Goal: Task Accomplishment & Management: Use online tool/utility

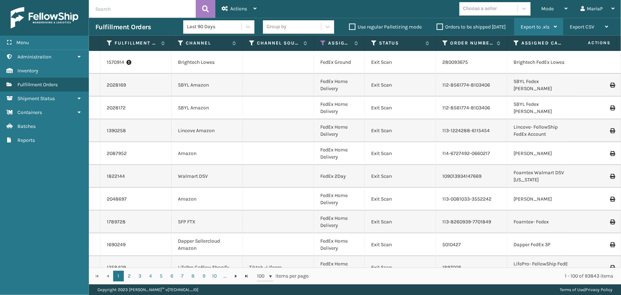
scroll to position [97, 0]
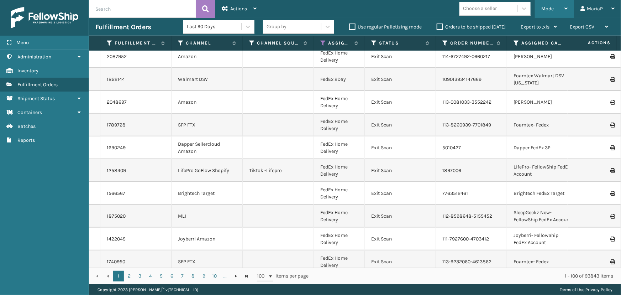
click at [549, 8] on span "Mode" at bounding box center [547, 9] width 12 height 6
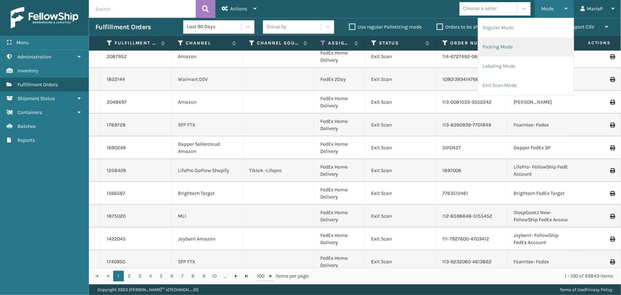
click at [512, 48] on li "Picking Mode" at bounding box center [525, 46] width 95 height 19
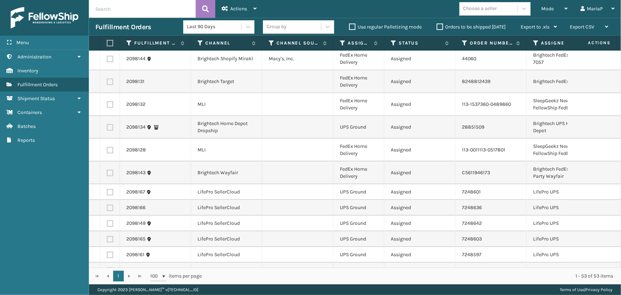
scroll to position [845, 0]
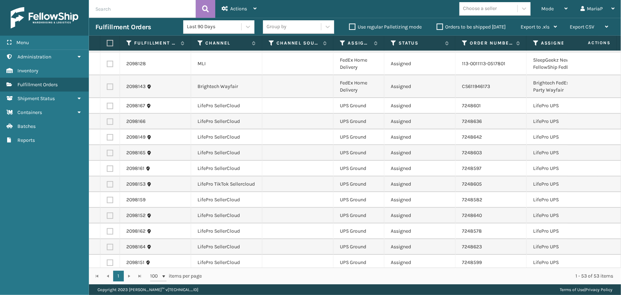
click at [489, 10] on div "Choose a seller" at bounding box center [480, 8] width 34 height 7
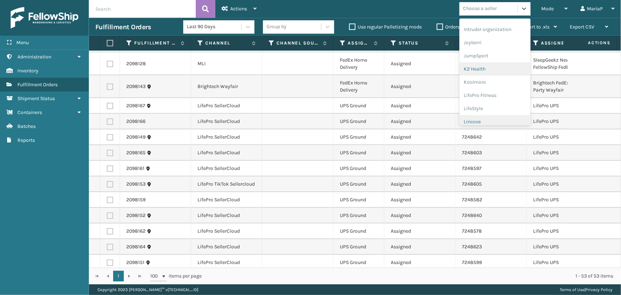
scroll to position [225, 0]
click at [477, 68] on div "LifePro Fitness" at bounding box center [494, 64] width 71 height 13
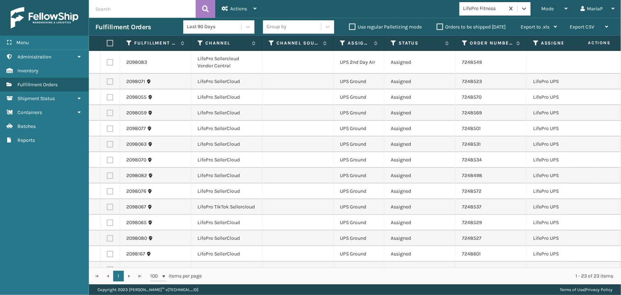
click at [111, 41] on label at bounding box center [109, 43] width 4 height 6
click at [107, 41] on input "checkbox" at bounding box center [107, 43] width 0 height 5
checkbox input "true"
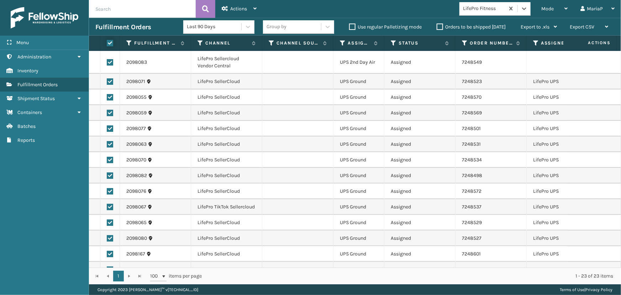
checkbox input "true"
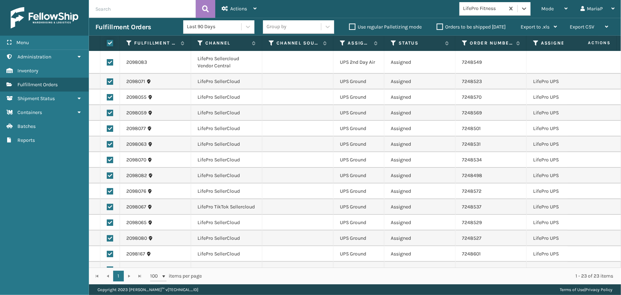
checkbox input "true"
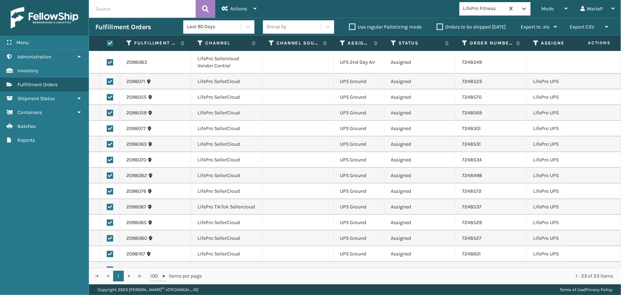
checkbox input "true"
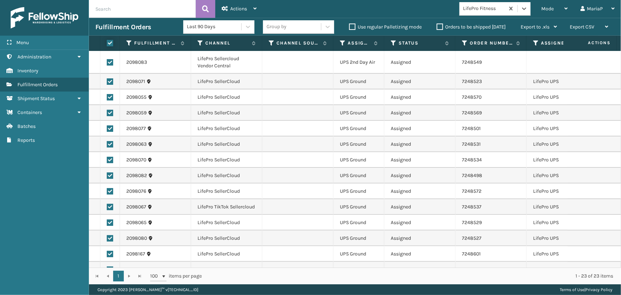
checkbox input "true"
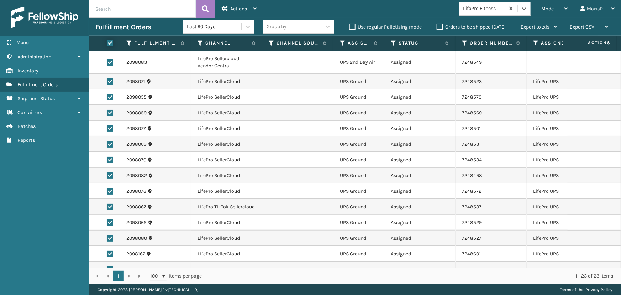
checkbox input "true"
click at [242, 5] on div "Actions" at bounding box center [239, 9] width 35 height 18
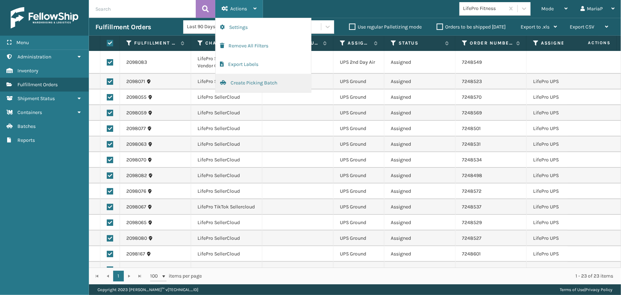
click at [256, 83] on button "Create Picking Batch" at bounding box center [263, 83] width 95 height 18
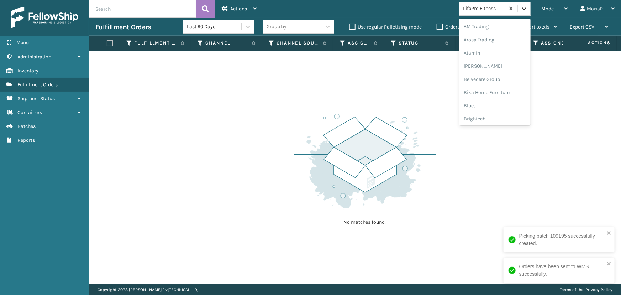
click at [519, 10] on div at bounding box center [524, 8] width 13 height 13
click at [497, 107] on div "Brightech" at bounding box center [494, 104] width 71 height 13
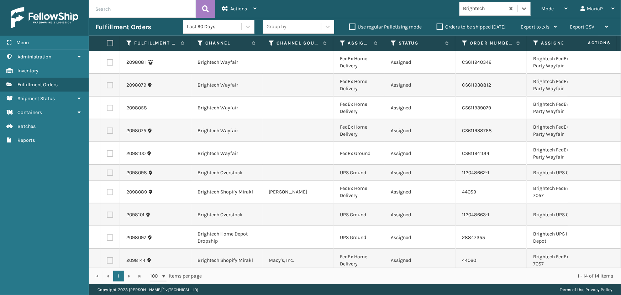
scroll to position [32, 0]
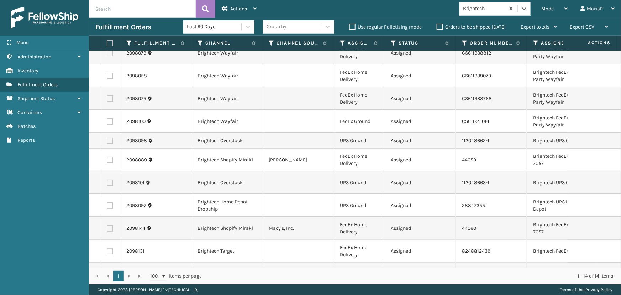
click at [355, 48] on th "Assigned Carrier Service" at bounding box center [358, 43] width 51 height 15
click at [355, 38] on th "Assigned Carrier Service" at bounding box center [358, 43] width 51 height 15
click at [355, 43] on label "Assigned Carrier Service" at bounding box center [359, 43] width 23 height 6
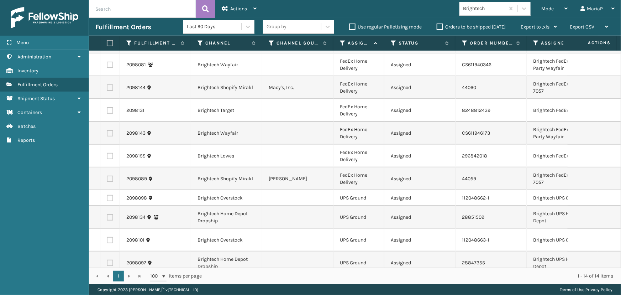
scroll to position [92, 0]
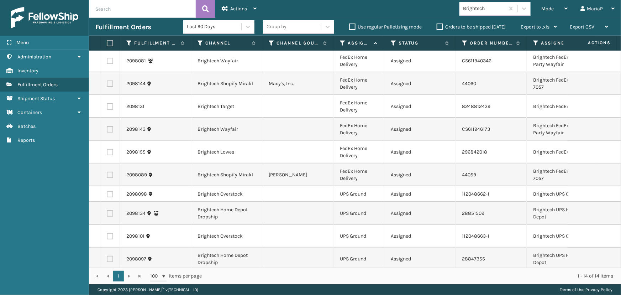
click at [111, 41] on label at bounding box center [109, 43] width 4 height 6
click at [107, 41] on input "checkbox" at bounding box center [107, 43] width 0 height 5
checkbox input "true"
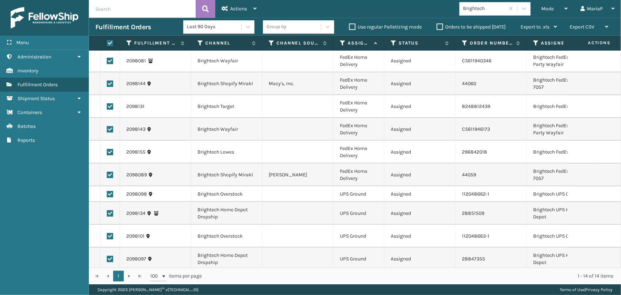
checkbox input "true"
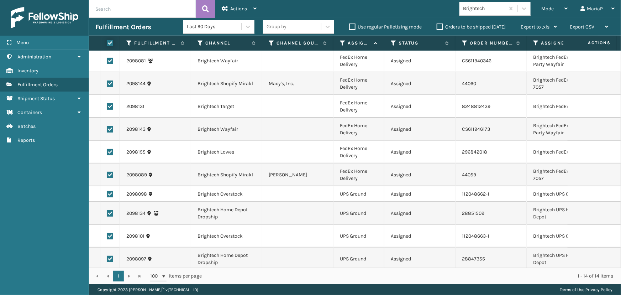
checkbox input "true"
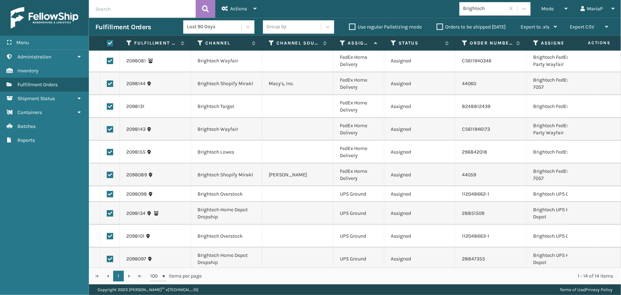
checkbox input "true"
click at [112, 193] on label at bounding box center [110, 194] width 6 height 6
click at [107, 193] on input "checkbox" at bounding box center [107, 193] width 0 height 5
checkbox input "false"
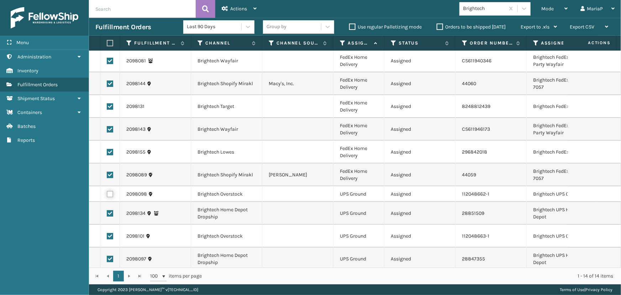
checkbox input "false"
click at [110, 211] on label at bounding box center [110, 213] width 6 height 6
click at [107, 211] on input "checkbox" at bounding box center [107, 212] width 0 height 5
checkbox input "false"
drag, startPoint x: 109, startPoint y: 231, endPoint x: 110, endPoint y: 237, distance: 6.2
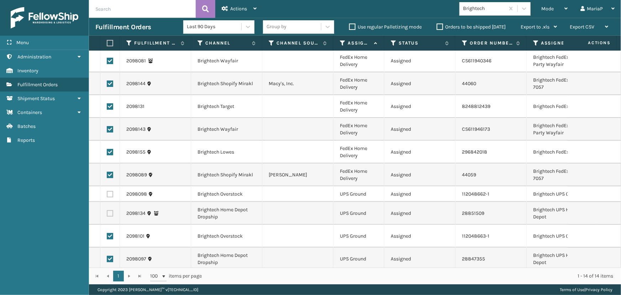
click at [109, 233] on label at bounding box center [110, 236] width 6 height 6
click at [107, 233] on input "checkbox" at bounding box center [107, 235] width 0 height 5
checkbox input "false"
click at [110, 255] on label at bounding box center [110, 258] width 6 height 6
click at [107, 255] on input "checkbox" at bounding box center [107, 257] width 0 height 5
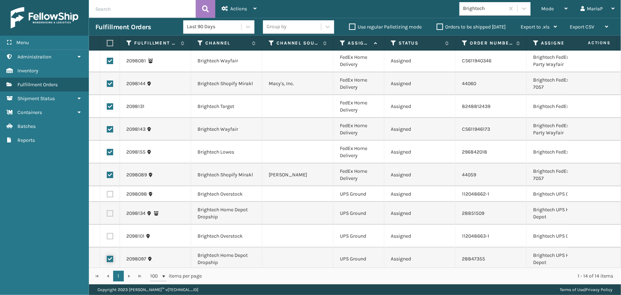
checkbox input "false"
click at [235, 12] on div "Actions" at bounding box center [239, 9] width 35 height 18
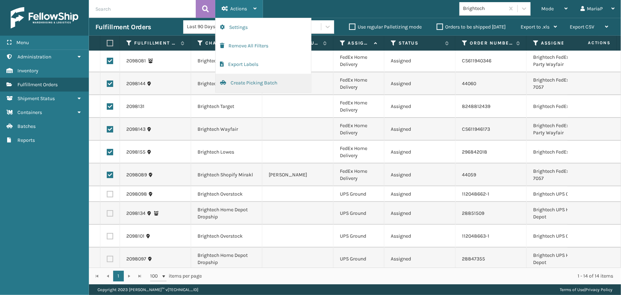
click at [250, 84] on button "Create Picking Batch" at bounding box center [263, 83] width 95 height 18
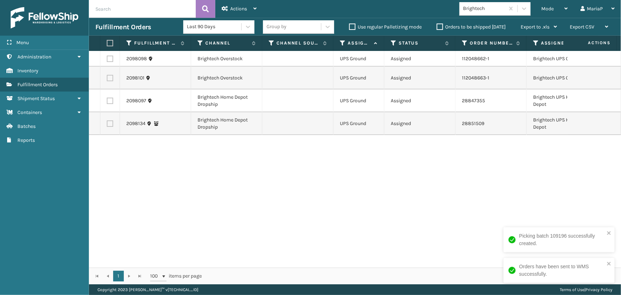
click at [502, 9] on div "Brightech" at bounding box center [484, 8] width 42 height 7
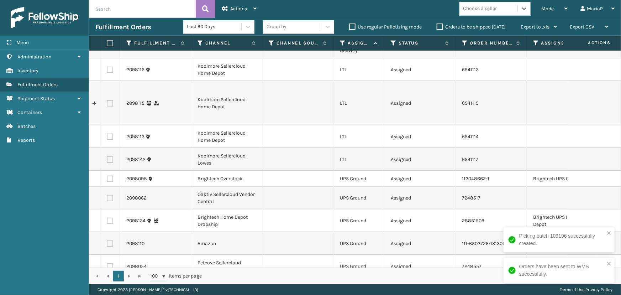
scroll to position [296, 0]
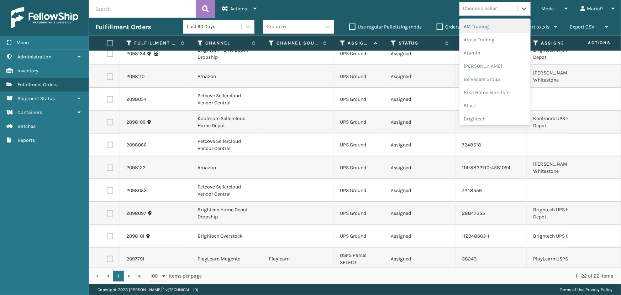
click at [477, 9] on div "Choose a seller" at bounding box center [480, 8] width 34 height 7
click at [482, 108] on div "SleepGeekz" at bounding box center [494, 104] width 71 height 13
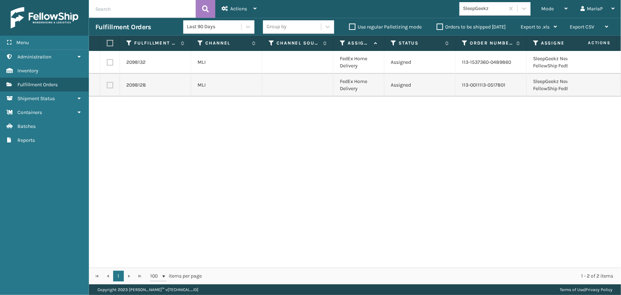
drag, startPoint x: 110, startPoint y: 42, endPoint x: 160, endPoint y: 29, distance: 51.2
click at [110, 41] on label at bounding box center [109, 43] width 4 height 6
click at [107, 41] on input "checkbox" at bounding box center [107, 43] width 0 height 5
checkbox input "true"
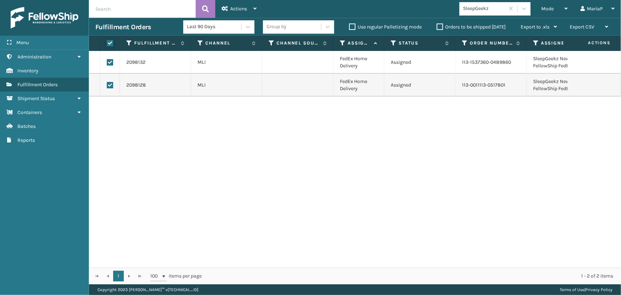
checkbox input "true"
click at [242, 10] on span "Actions" at bounding box center [238, 9] width 17 height 6
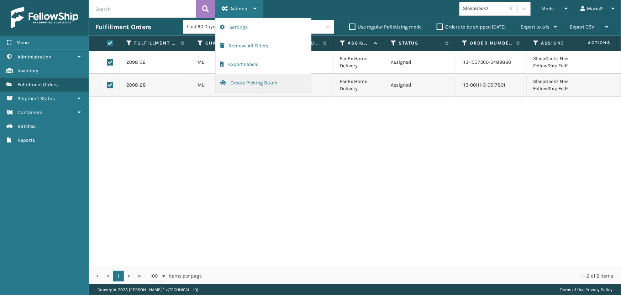
click at [251, 85] on button "Create Picking Batch" at bounding box center [263, 83] width 95 height 18
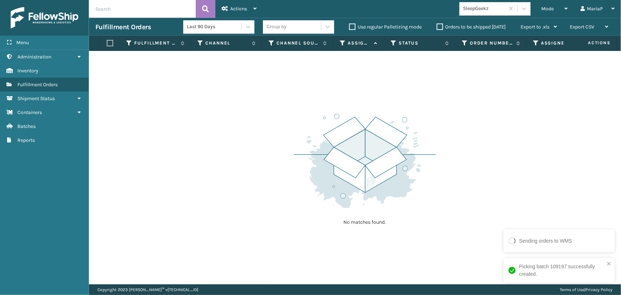
click at [483, 3] on div "SleepGeekz" at bounding box center [481, 9] width 45 height 12
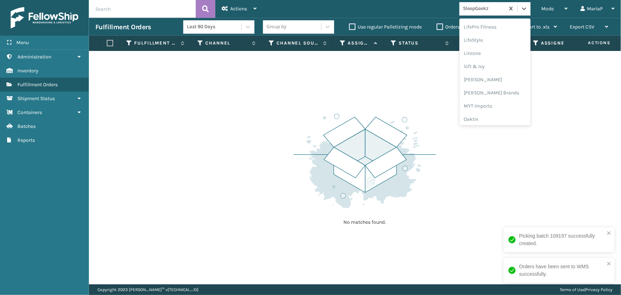
scroll to position [322, 0]
click at [477, 31] on div "[PERSON_NAME] Brands" at bounding box center [494, 33] width 71 height 13
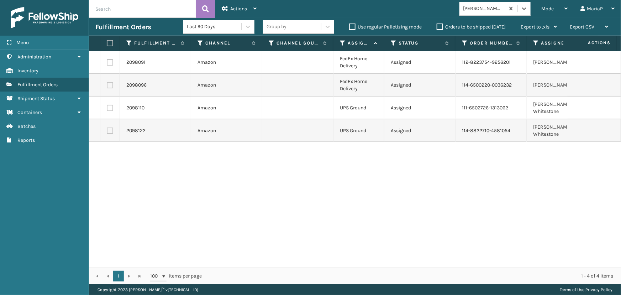
click at [110, 41] on label at bounding box center [109, 43] width 4 height 6
click at [107, 41] on input "checkbox" at bounding box center [107, 43] width 0 height 5
checkbox input "true"
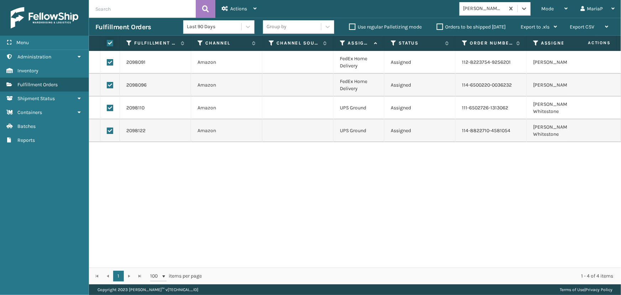
checkbox input "true"
click at [303, 27] on div "Group by" at bounding box center [292, 27] width 58 height 12
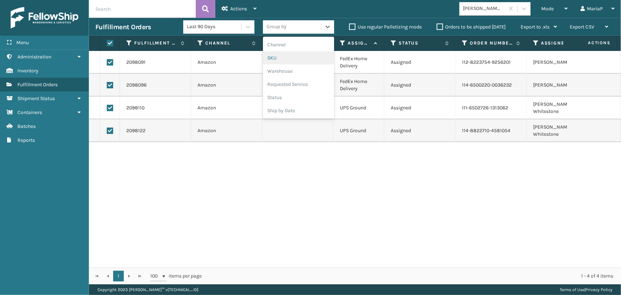
click at [285, 58] on div "SKU" at bounding box center [298, 57] width 71 height 13
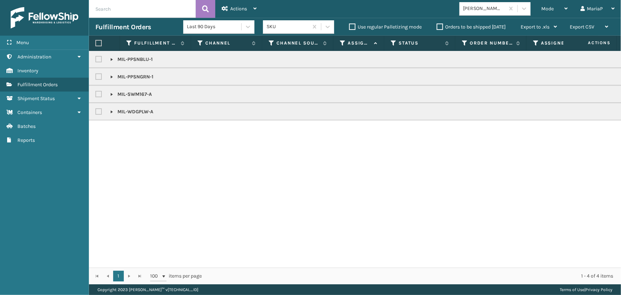
click at [110, 59] on link at bounding box center [112, 60] width 6 height 6
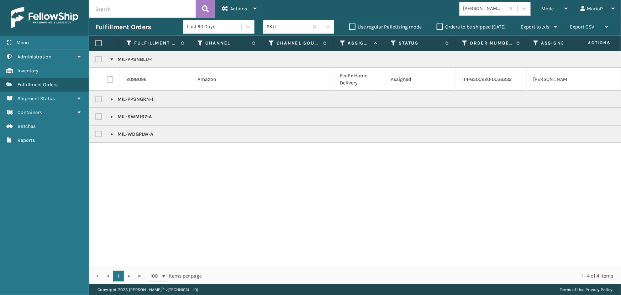
click at [115, 99] on p "MIL-PPSNGRN-1" at bounding box center [131, 99] width 43 height 7
click at [112, 99] on link at bounding box center [112, 99] width 6 height 6
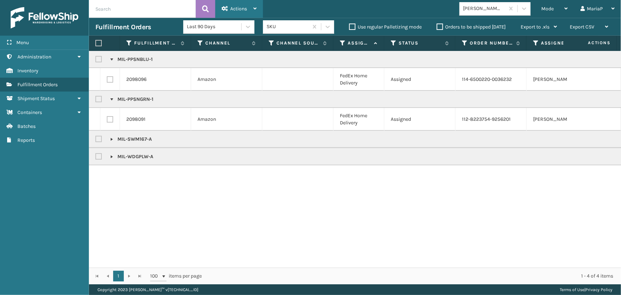
click at [238, 5] on div "Actions" at bounding box center [239, 9] width 35 height 18
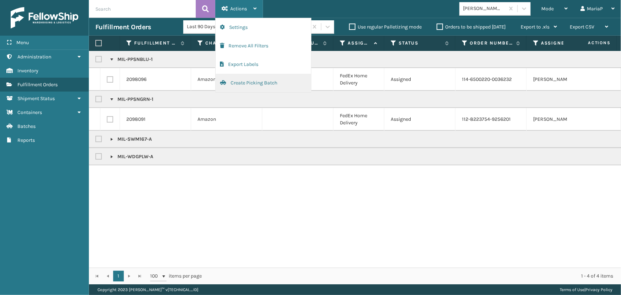
click at [254, 83] on button "Create Picking Batch" at bounding box center [263, 83] width 95 height 18
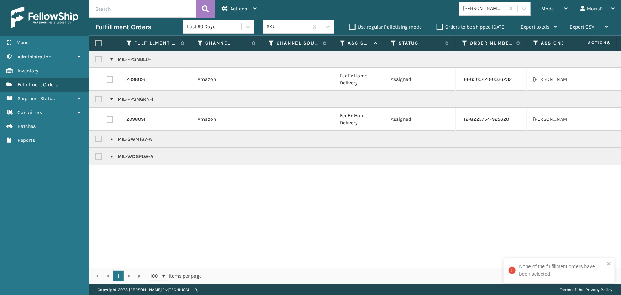
click at [96, 58] on label at bounding box center [99, 59] width 9 height 6
click at [96, 58] on input "checkbox" at bounding box center [95, 57] width 0 height 5
checkbox input "true"
click at [100, 96] on label at bounding box center [99, 99] width 9 height 6
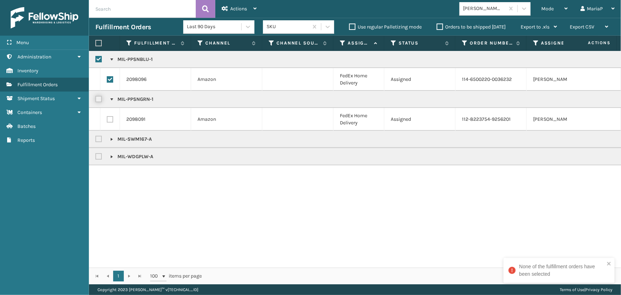
click at [96, 96] on input "checkbox" at bounding box center [95, 97] width 0 height 5
checkbox input "true"
click at [239, 10] on span "Actions" at bounding box center [238, 9] width 17 height 6
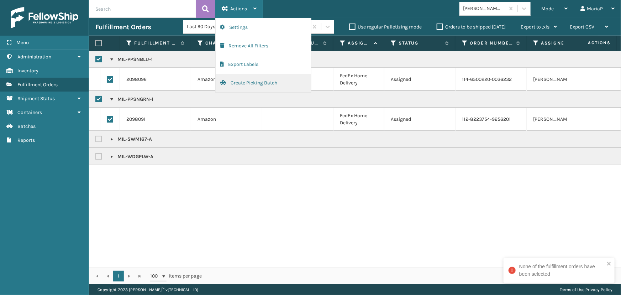
click at [238, 83] on button "Create Picking Batch" at bounding box center [263, 83] width 95 height 18
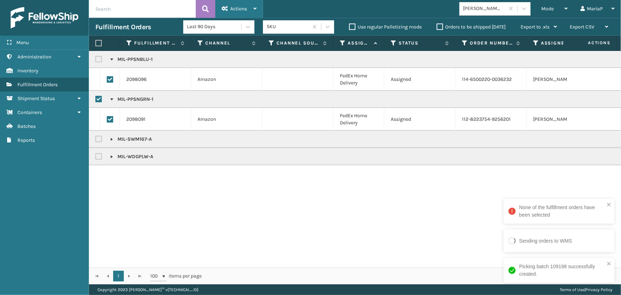
checkbox input "false"
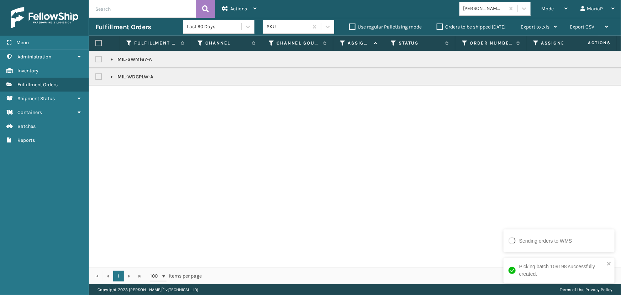
drag, startPoint x: 96, startPoint y: 41, endPoint x: 102, endPoint y: 42, distance: 6.1
click at [97, 42] on label at bounding box center [98, 43] width 6 height 6
click at [96, 42] on input "checkbox" at bounding box center [95, 43] width 0 height 5
checkbox input "true"
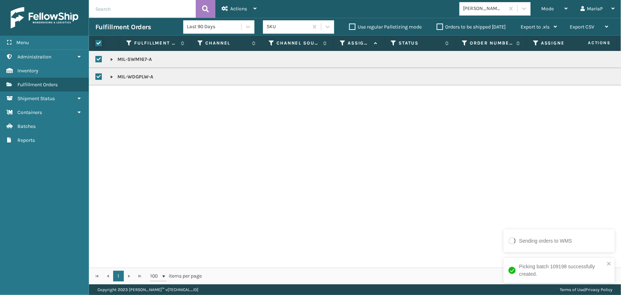
checkbox input "true"
click at [241, 5] on div "Actions" at bounding box center [239, 9] width 35 height 18
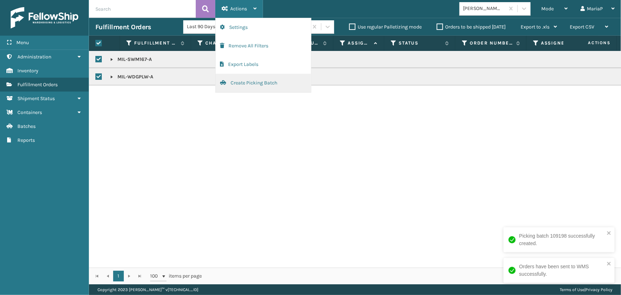
click at [241, 85] on button "Create Picking Batch" at bounding box center [263, 83] width 95 height 18
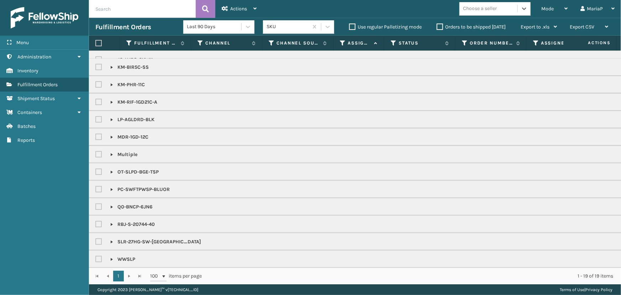
scroll to position [67, 0]
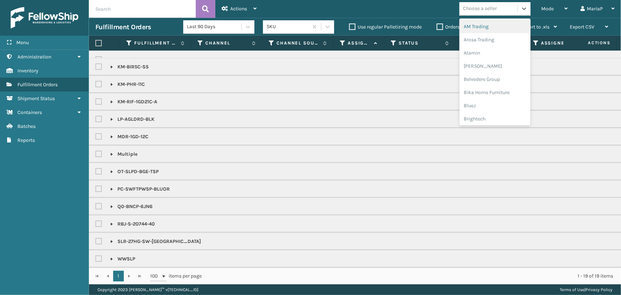
click at [482, 7] on div "Choose a seller" at bounding box center [480, 8] width 34 height 7
click at [487, 85] on div "Koolmore" at bounding box center [494, 82] width 71 height 13
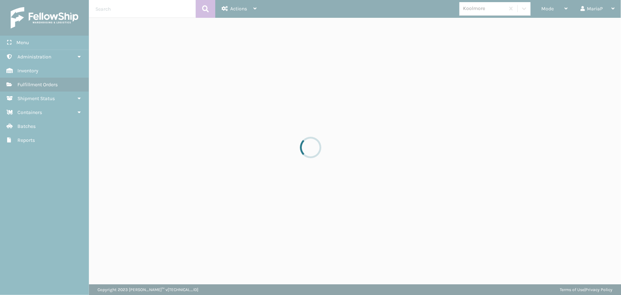
drag, startPoint x: 318, startPoint y: 26, endPoint x: 314, endPoint y: 26, distance: 4.3
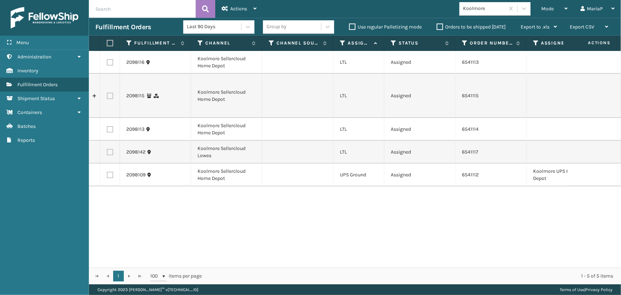
click at [108, 175] on label at bounding box center [110, 174] width 6 height 6
click at [107, 175] on input "checkbox" at bounding box center [107, 173] width 0 height 5
checkbox input "true"
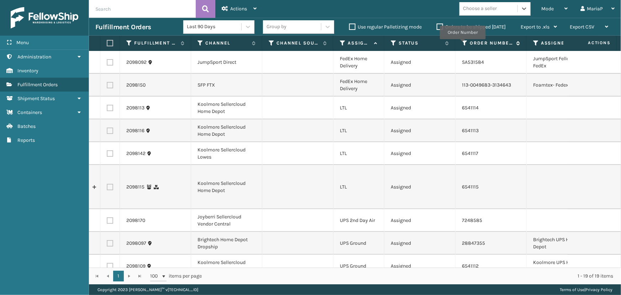
click at [462, 44] on icon at bounding box center [465, 43] width 6 height 6
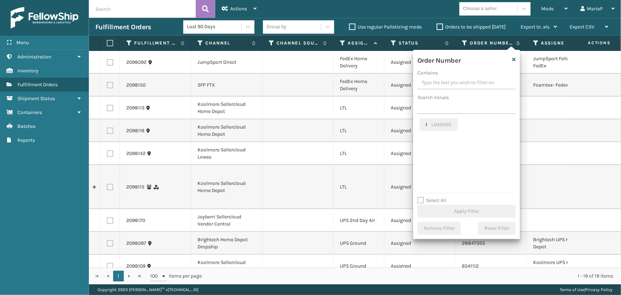
click at [560, 118] on td at bounding box center [561, 107] width 71 height 23
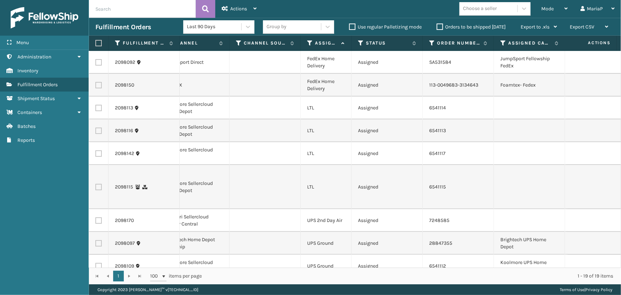
scroll to position [0, 0]
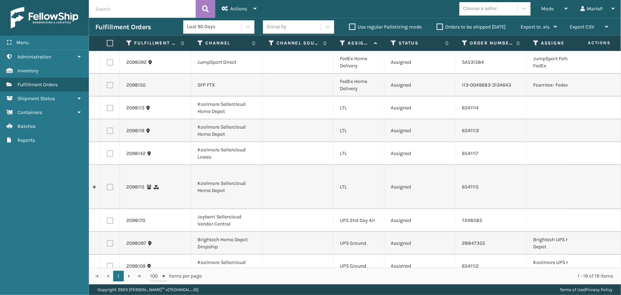
click at [341, 43] on th "Assigned Carrier Service" at bounding box center [358, 43] width 51 height 15
click at [341, 43] on icon at bounding box center [343, 43] width 6 height 6
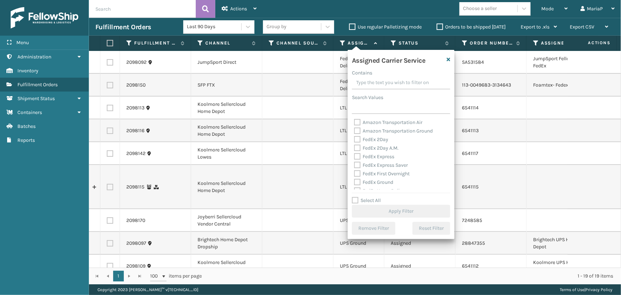
click at [366, 198] on label "Select All" at bounding box center [366, 200] width 29 height 6
click at [366, 197] on input "Select All" at bounding box center [405, 196] width 107 height 1
checkbox input "true"
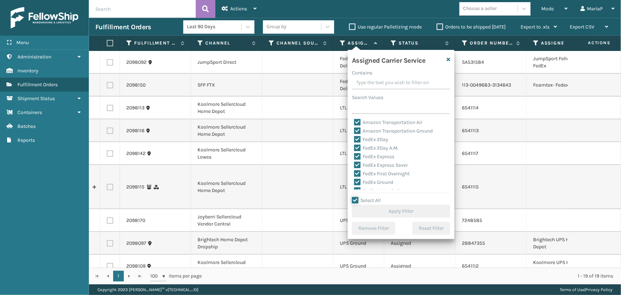
checkbox input "true"
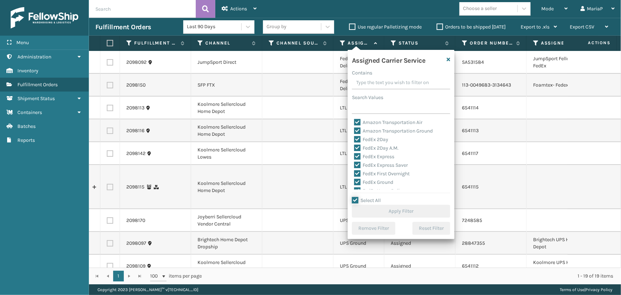
checkbox input "true"
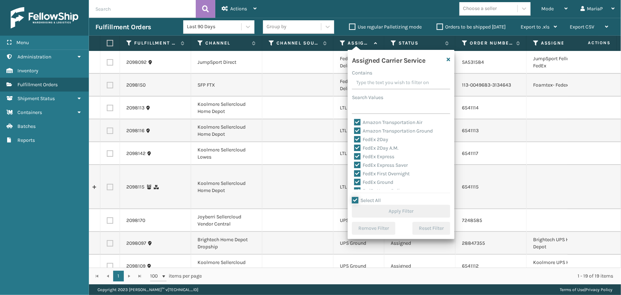
checkbox input "true"
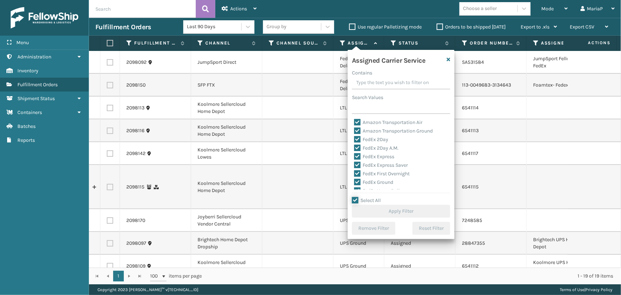
checkbox input "true"
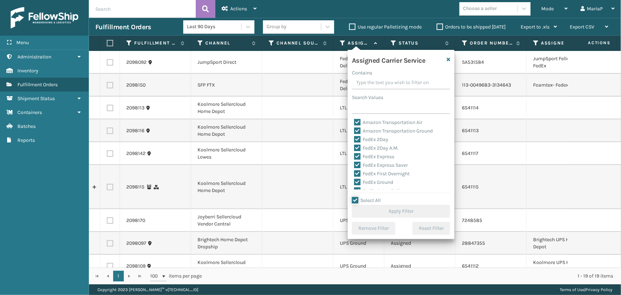
checkbox input "true"
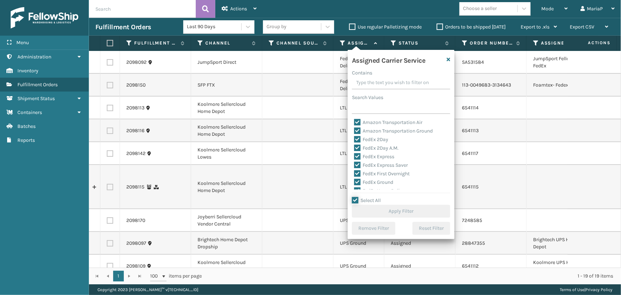
checkbox input "true"
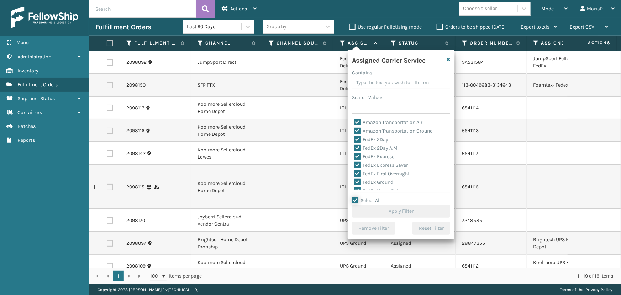
checkbox input "true"
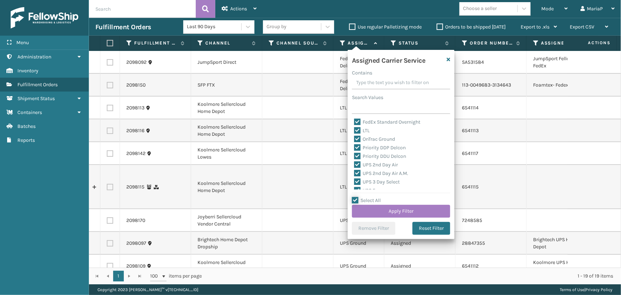
scroll to position [97, 0]
click at [365, 128] on label "LTL" at bounding box center [362, 128] width 16 height 6
click at [354, 128] on input "LTL" at bounding box center [354, 126] width 0 height 5
checkbox input "false"
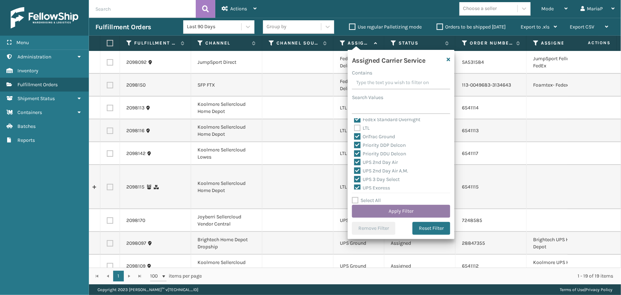
click at [382, 205] on button "Apply Filter" at bounding box center [401, 211] width 98 height 13
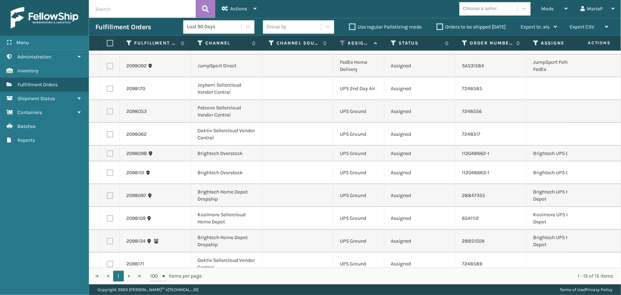
scroll to position [3, 0]
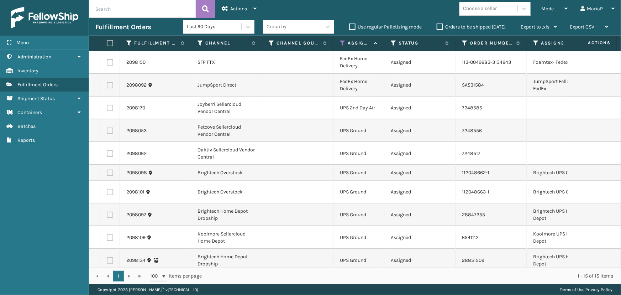
click at [477, 7] on div "Choose a seller" at bounding box center [480, 8] width 34 height 7
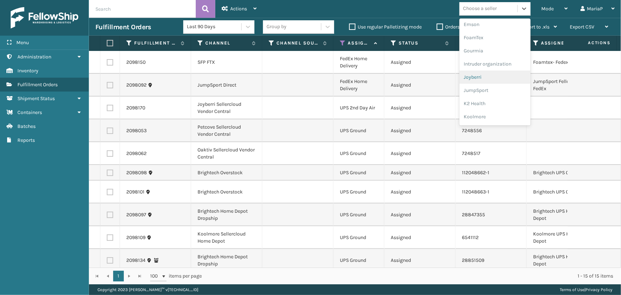
click at [483, 81] on div "Joyberri" at bounding box center [494, 76] width 71 height 13
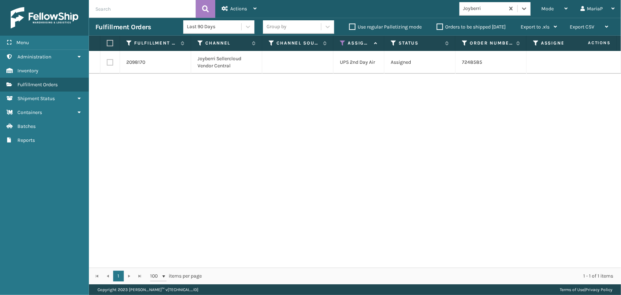
drag, startPoint x: 111, startPoint y: 43, endPoint x: 124, endPoint y: 34, distance: 16.1
click at [111, 43] on label at bounding box center [109, 43] width 4 height 6
click at [107, 43] on input "checkbox" at bounding box center [107, 43] width 0 height 5
checkbox input "true"
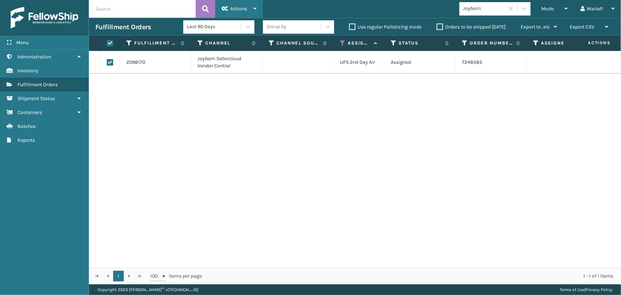
click at [231, 7] on span "Actions" at bounding box center [238, 9] width 17 height 6
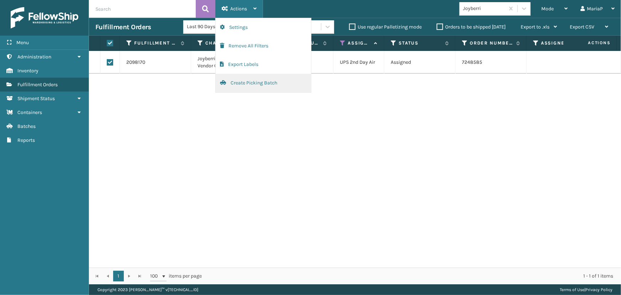
click at [258, 85] on button "Create Picking Batch" at bounding box center [263, 83] width 95 height 18
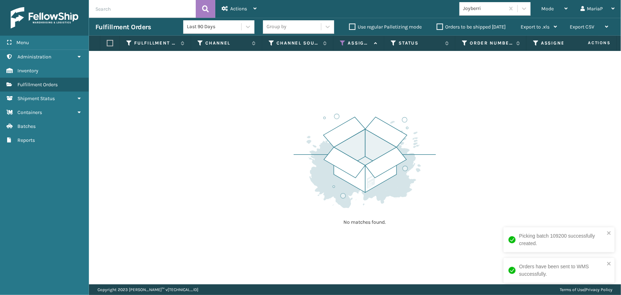
click at [472, 8] on div "Joyberri" at bounding box center [484, 8] width 42 height 7
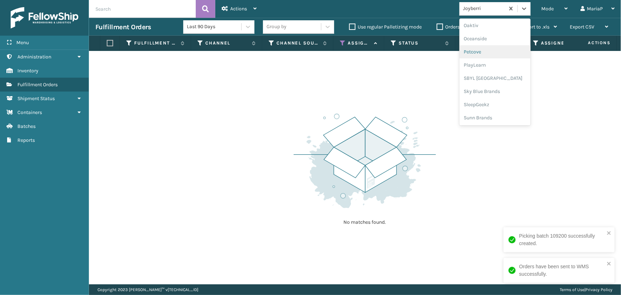
click at [478, 52] on div "Petcove" at bounding box center [494, 51] width 71 height 13
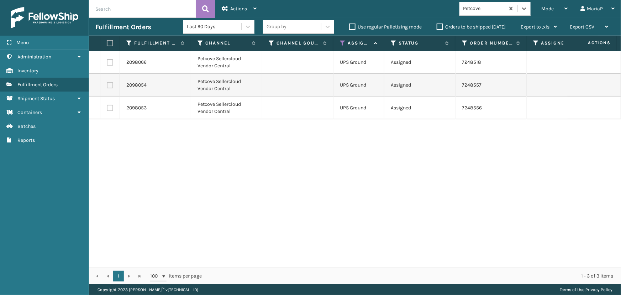
click at [109, 44] on label at bounding box center [109, 43] width 4 height 6
click at [107, 44] on input "checkbox" at bounding box center [107, 43] width 0 height 5
checkbox input "true"
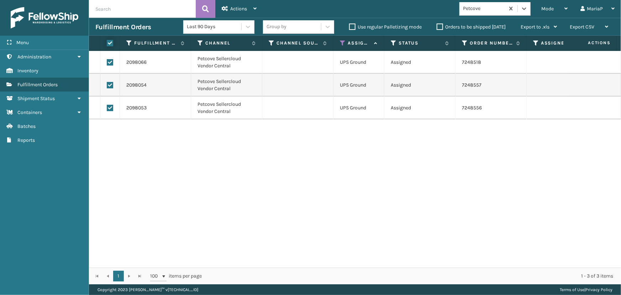
checkbox input "true"
click at [233, 6] on span "Actions" at bounding box center [238, 9] width 17 height 6
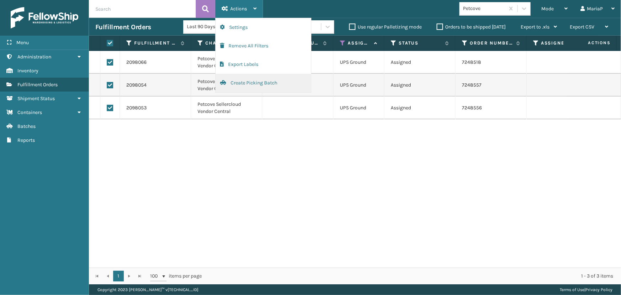
click at [254, 83] on button "Create Picking Batch" at bounding box center [263, 83] width 95 height 18
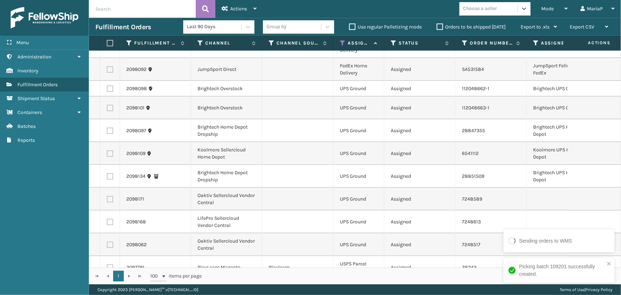
scroll to position [25, 0]
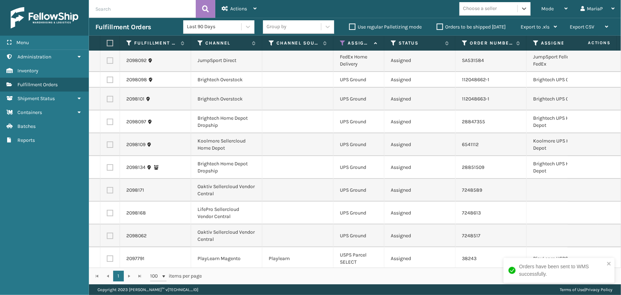
click at [110, 187] on label at bounding box center [110, 190] width 6 height 6
click at [107, 187] on input "checkbox" at bounding box center [107, 189] width 0 height 5
checkbox input "true"
click at [109, 209] on label at bounding box center [110, 212] width 6 height 6
click at [107, 209] on input "checkbox" at bounding box center [107, 211] width 0 height 5
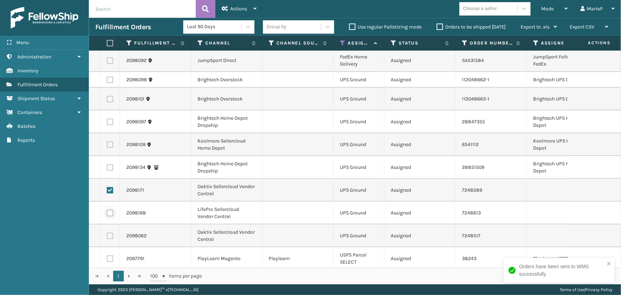
checkbox input "true"
drag, startPoint x: 108, startPoint y: 228, endPoint x: 160, endPoint y: 155, distance: 88.7
click at [108, 232] on label at bounding box center [110, 235] width 6 height 6
click at [107, 232] on input "checkbox" at bounding box center [107, 234] width 0 height 5
checkbox input "true"
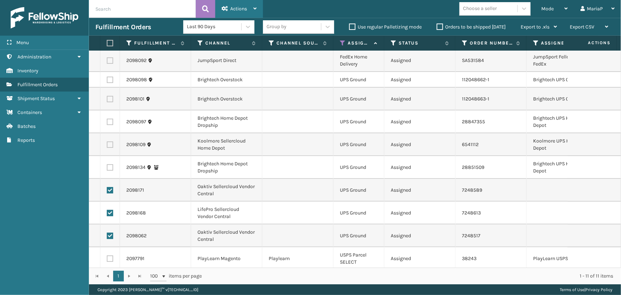
click at [235, 1] on div "Actions" at bounding box center [239, 9] width 35 height 18
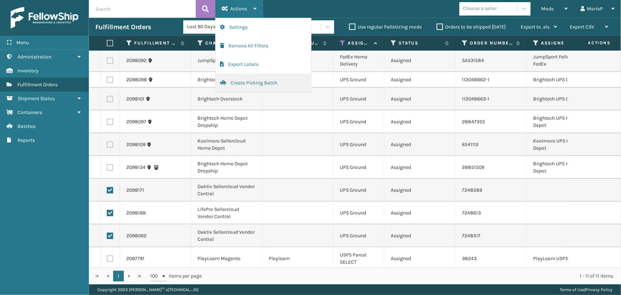
click at [248, 86] on button "Create Picking Batch" at bounding box center [263, 83] width 95 height 18
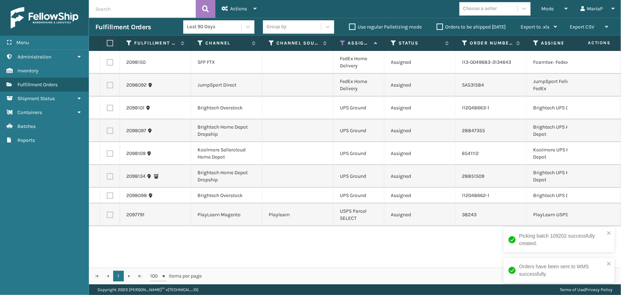
click at [341, 43] on icon at bounding box center [343, 43] width 6 height 6
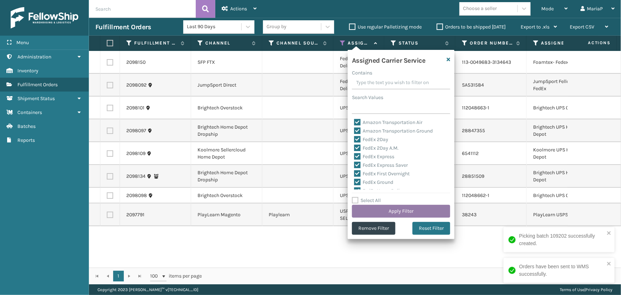
click at [401, 208] on button "Apply Filter" at bounding box center [401, 211] width 98 height 13
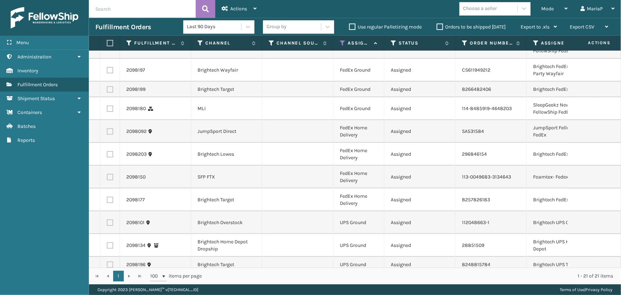
scroll to position [0, 0]
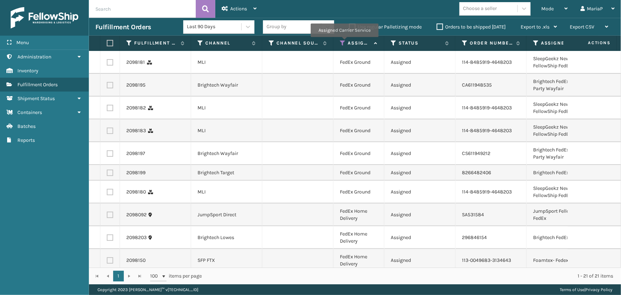
click at [343, 42] on icon at bounding box center [343, 43] width 6 height 6
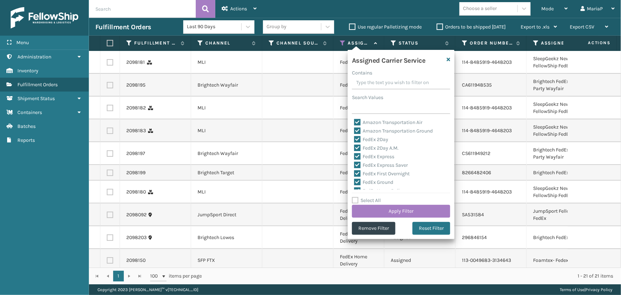
click at [374, 200] on label "Select All" at bounding box center [366, 200] width 29 height 6
click at [374, 197] on input "Select All" at bounding box center [405, 196] width 107 height 1
checkbox input "true"
click at [374, 200] on label "Select All" at bounding box center [366, 200] width 29 height 6
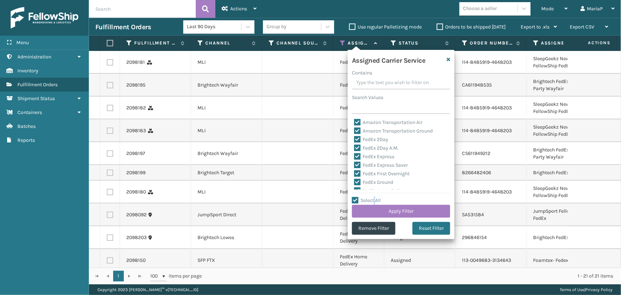
click at [374, 197] on input "Select All" at bounding box center [405, 196] width 107 height 1
checkbox input "false"
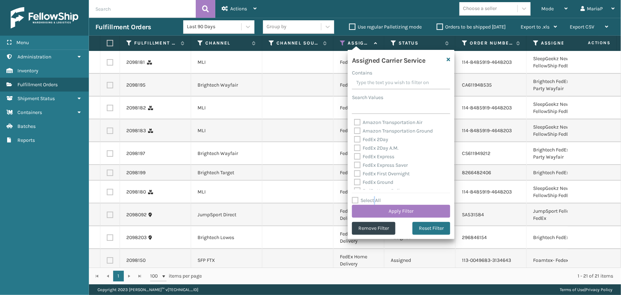
checkbox input "false"
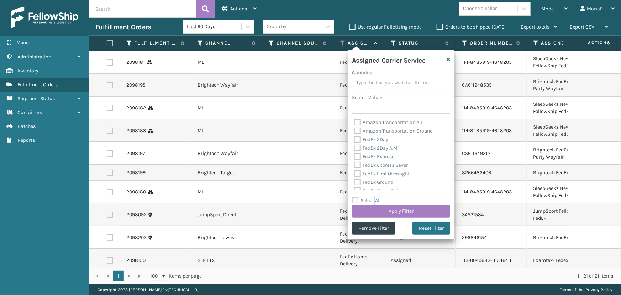
checkbox input "false"
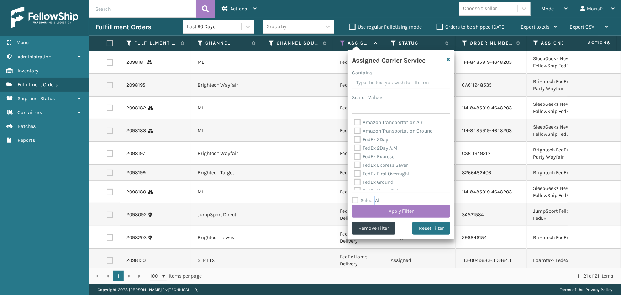
checkbox input "false"
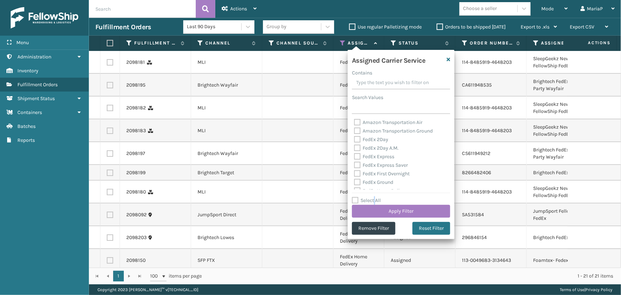
checkbox input "false"
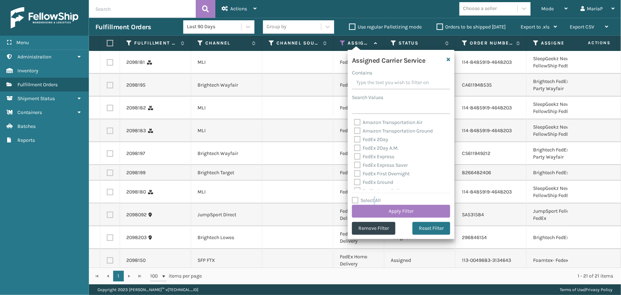
checkbox input "false"
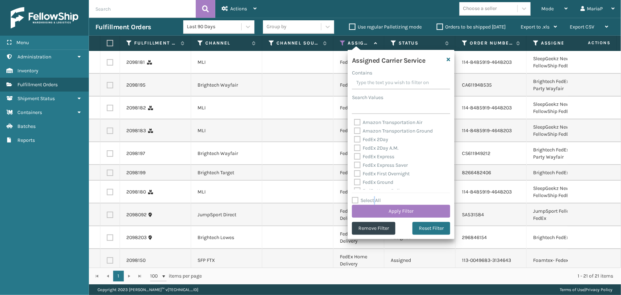
checkbox input "false"
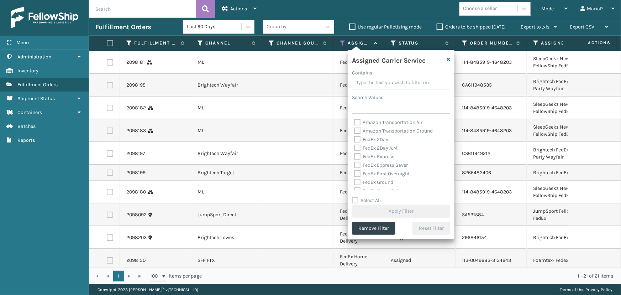
click at [373, 141] on label "FedEx 2Day" at bounding box center [371, 139] width 34 height 6
click at [354, 140] on input "FedEx 2Day" at bounding box center [354, 137] width 0 height 5
checkbox input "true"
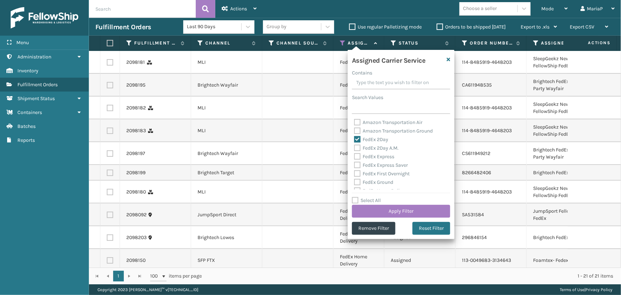
click at [372, 148] on label "FedEx 2Day A.M." at bounding box center [376, 148] width 44 height 6
click at [354, 148] on input "FedEx 2Day A.M." at bounding box center [354, 146] width 0 height 5
checkbox input "true"
click at [372, 155] on label "FedEx Express" at bounding box center [374, 156] width 40 height 6
click at [354, 155] on input "FedEx Express" at bounding box center [354, 154] width 0 height 5
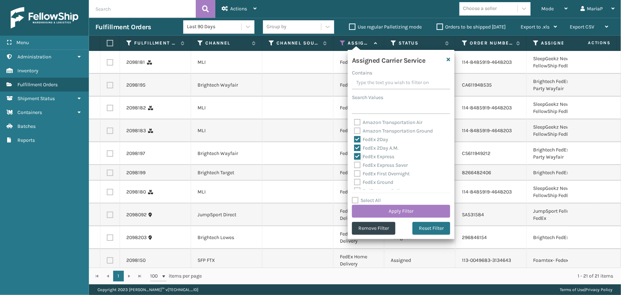
checkbox input "true"
click at [373, 164] on label "FedEx Express Saver" at bounding box center [381, 165] width 54 height 6
click at [354, 164] on input "FedEx Express Saver" at bounding box center [354, 163] width 0 height 5
checkbox input "true"
click at [375, 172] on label "FedEx First Overnight" at bounding box center [381, 173] width 55 height 6
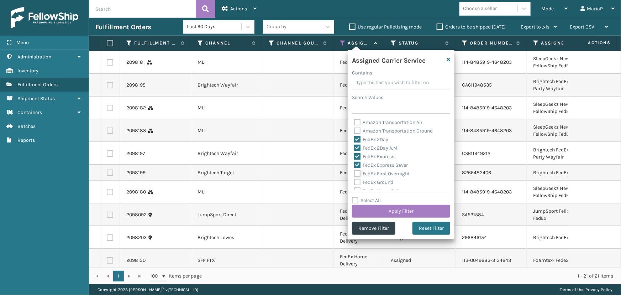
click at [354, 172] on input "FedEx First Overnight" at bounding box center [354, 171] width 0 height 5
checkbox input "true"
click at [376, 180] on label "FedEx Ground" at bounding box center [373, 182] width 39 height 6
click at [354, 180] on input "FedEx Ground" at bounding box center [354, 180] width 0 height 5
checkbox input "true"
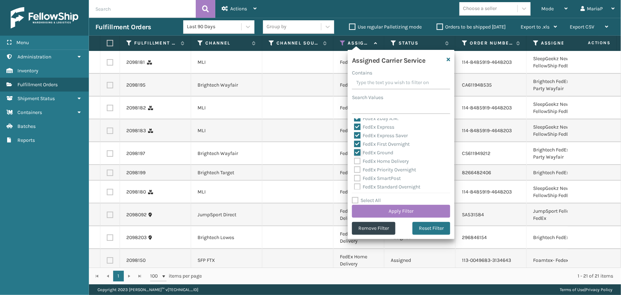
scroll to position [64, 0]
click at [370, 128] on label "FedEx Home Delivery" at bounding box center [381, 126] width 55 height 6
click at [354, 127] on input "FedEx Home Delivery" at bounding box center [354, 124] width 0 height 5
checkbox input "true"
click at [370, 133] on label "FedEx Priority Overnight" at bounding box center [385, 135] width 62 height 6
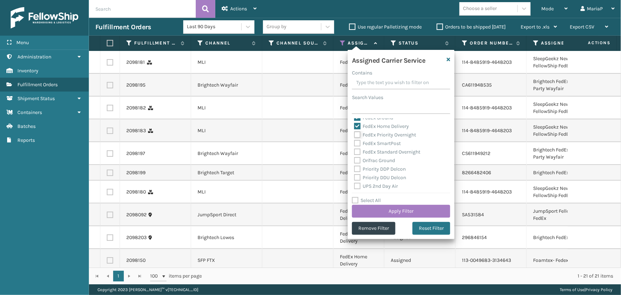
click at [354, 133] on input "FedEx Priority Overnight" at bounding box center [354, 133] width 0 height 5
checkbox input "true"
drag, startPoint x: 371, startPoint y: 139, endPoint x: 373, endPoint y: 145, distance: 6.7
click at [372, 142] on div "FedEx SmartPost" at bounding box center [401, 143] width 94 height 9
click at [373, 145] on label "FedEx SmartPost" at bounding box center [377, 143] width 47 height 6
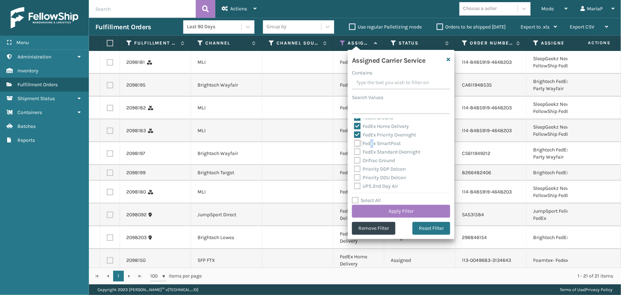
click at [354, 144] on input "FedEx SmartPost" at bounding box center [354, 141] width 0 height 5
checkbox input "true"
click at [373, 155] on div "FedEx Standard Overnight" at bounding box center [401, 152] width 94 height 9
click at [373, 153] on label "FedEx Standard Overnight" at bounding box center [387, 152] width 66 height 6
click at [354, 152] on input "FedEx Standard Overnight" at bounding box center [354, 150] width 0 height 5
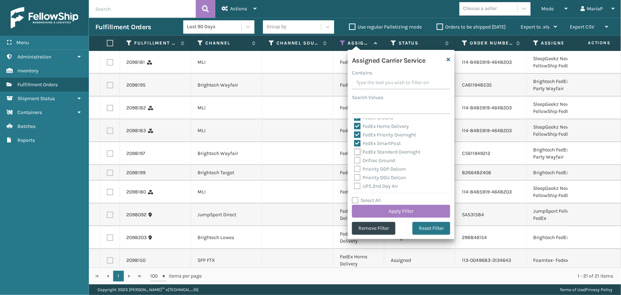
checkbox input "true"
click at [386, 213] on button "Apply Filter" at bounding box center [401, 211] width 98 height 13
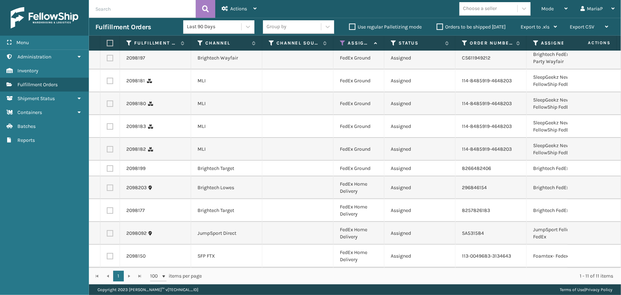
scroll to position [60, 0]
drag, startPoint x: 110, startPoint y: 45, endPoint x: 177, endPoint y: 28, distance: 69.4
click at [110, 44] on label at bounding box center [109, 43] width 4 height 6
click at [107, 44] on input "checkbox" at bounding box center [107, 43] width 0 height 5
checkbox input "true"
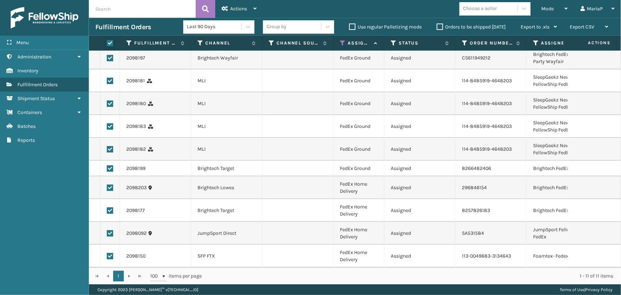
checkbox input "true"
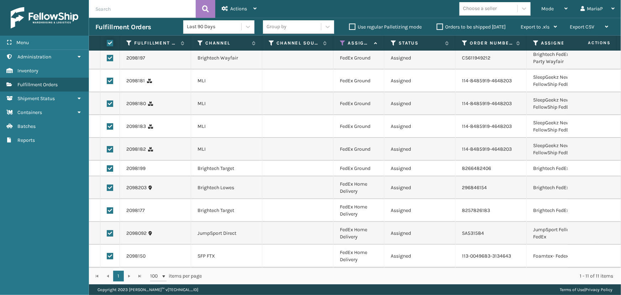
checkbox input "true"
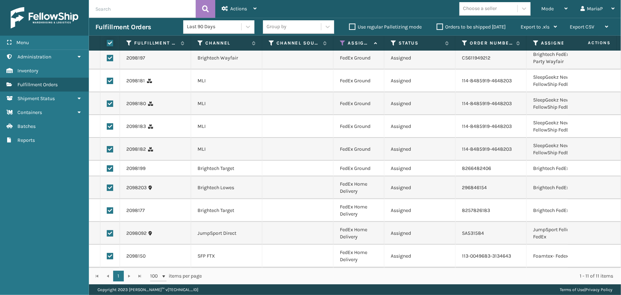
checkbox input "true"
click at [249, 10] on div "Actions" at bounding box center [239, 9] width 35 height 18
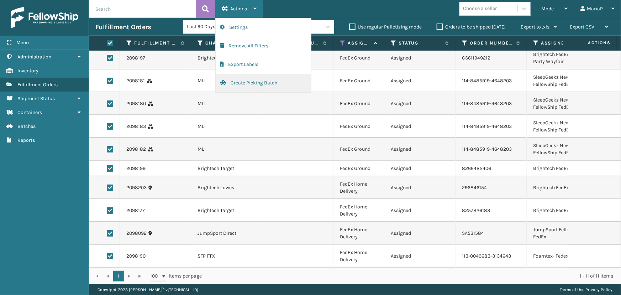
click at [249, 83] on button "Create Picking Batch" at bounding box center [263, 83] width 95 height 18
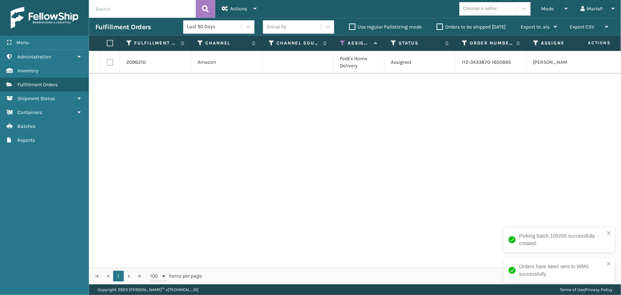
click at [344, 40] on icon at bounding box center [343, 43] width 6 height 6
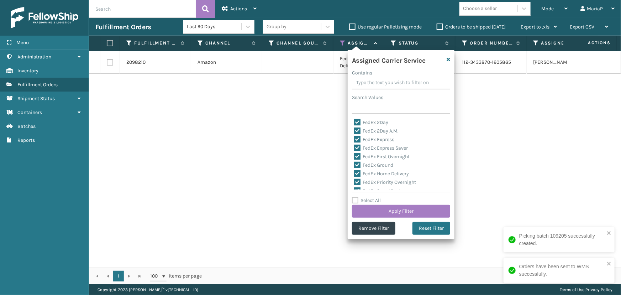
click at [379, 198] on label "Select All" at bounding box center [366, 200] width 29 height 6
click at [379, 197] on input "Select All" at bounding box center [405, 196] width 107 height 1
checkbox input "true"
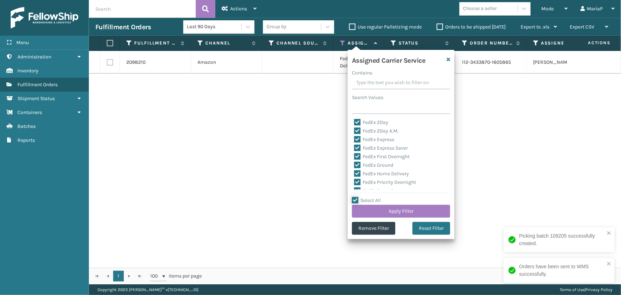
checkbox input "true"
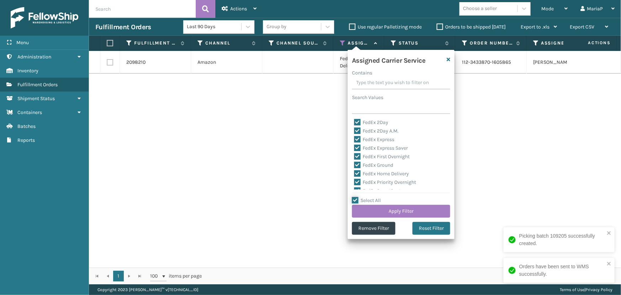
checkbox input "true"
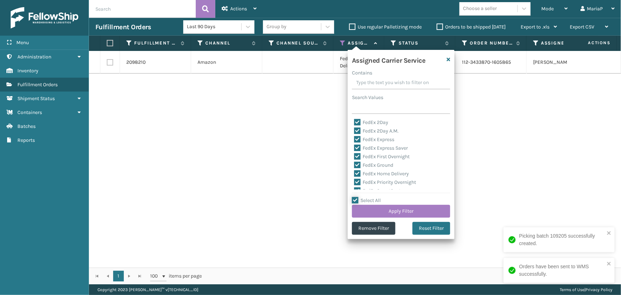
checkbox input "true"
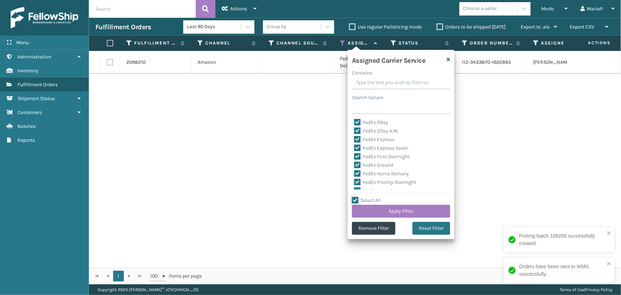
checkbox input "true"
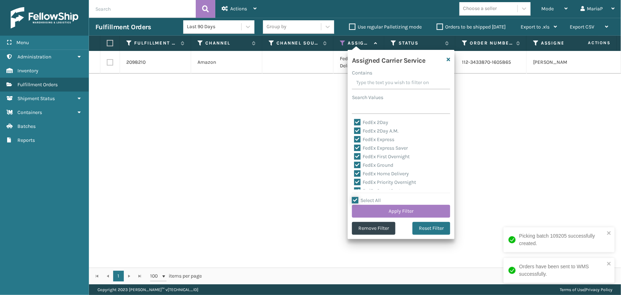
checkbox input "true"
click at [379, 198] on label "Select All" at bounding box center [366, 200] width 29 height 6
click at [379, 197] on input "Select All" at bounding box center [405, 196] width 107 height 1
checkbox input "false"
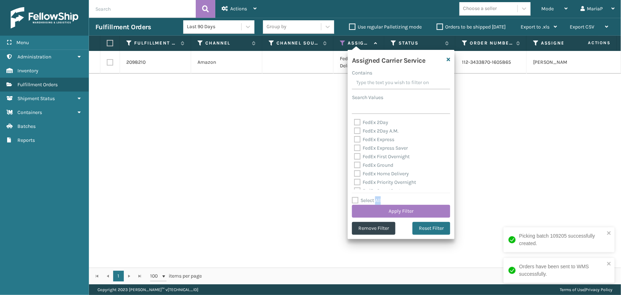
checkbox input "false"
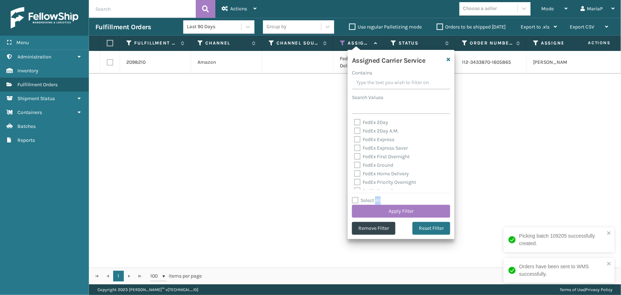
checkbox input "false"
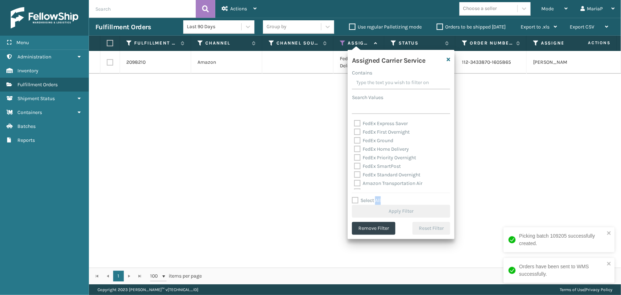
scroll to position [97, 0]
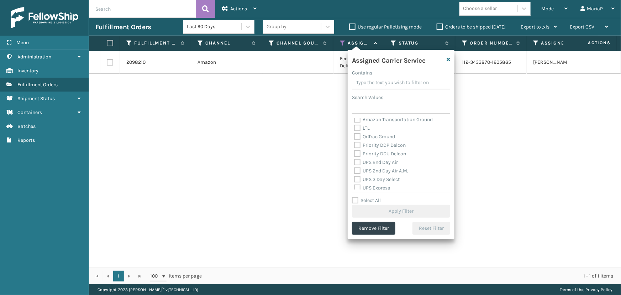
click at [383, 160] on label "UPS 2nd Day Air" at bounding box center [376, 162] width 44 height 6
click at [354, 160] on input "UPS 2nd Day Air" at bounding box center [354, 160] width 0 height 5
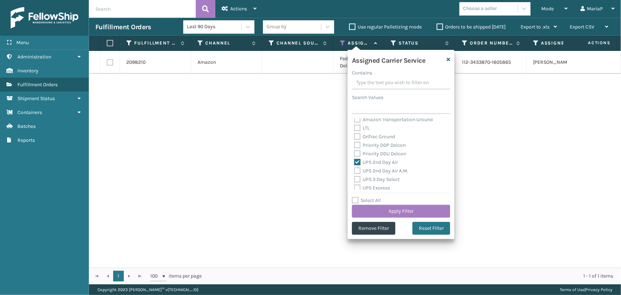
click at [383, 170] on label "UPS 2nd Day Air A.M." at bounding box center [381, 171] width 54 height 6
click at [354, 170] on input "UPS 2nd Day Air A.M." at bounding box center [354, 168] width 0 height 5
click at [381, 177] on label "UPS 3 Day Select" at bounding box center [377, 179] width 46 height 6
click at [354, 177] on input "UPS 3 Day Select" at bounding box center [354, 177] width 0 height 5
click at [378, 188] on label "UPS Express" at bounding box center [372, 188] width 36 height 6
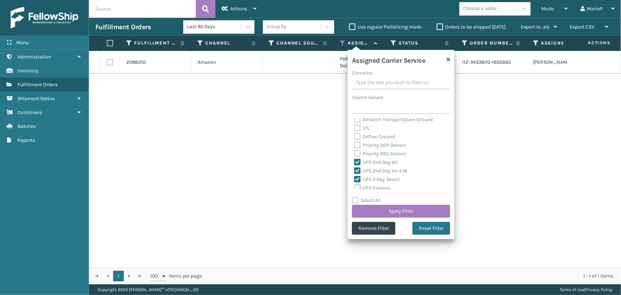
click at [354, 188] on input "UPS Express" at bounding box center [354, 186] width 0 height 5
click at [370, 163] on label "UPS Ground" at bounding box center [371, 164] width 35 height 6
click at [354, 163] on input "UPS Ground" at bounding box center [354, 162] width 0 height 5
click at [374, 174] on label "UPS Next Day Air" at bounding box center [377, 172] width 46 height 6
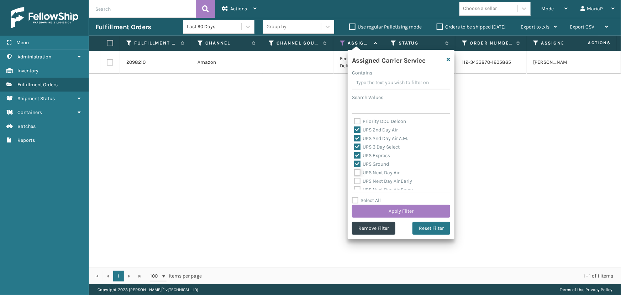
click at [354, 173] on input "UPS Next Day Air" at bounding box center [354, 170] width 0 height 5
click at [376, 181] on label "UPS Next Day Air Early" at bounding box center [383, 181] width 58 height 6
click at [354, 181] on input "UPS Next Day Air Early" at bounding box center [354, 179] width 0 height 5
click at [369, 159] on label "UPS Next Day Air Saver" at bounding box center [383, 157] width 59 height 6
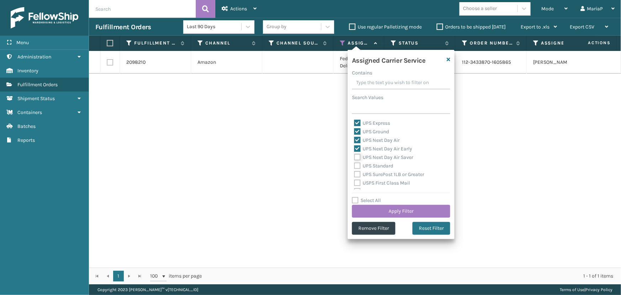
click at [354, 158] on input "UPS Next Day Air Saver" at bounding box center [354, 155] width 0 height 5
click at [373, 168] on label "UPS Standard" at bounding box center [373, 166] width 39 height 6
click at [354, 166] on input "UPS Standard" at bounding box center [354, 163] width 0 height 5
click at [372, 174] on label "UPS SurePost 1LB or Greater" at bounding box center [389, 174] width 70 height 6
click at [354, 174] on input "UPS SurePost 1LB or Greater" at bounding box center [354, 172] width 0 height 5
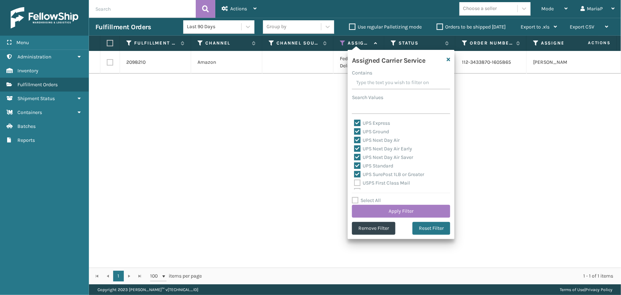
click at [374, 180] on label "USPS First Class Mail" at bounding box center [382, 183] width 56 height 6
click at [354, 180] on input "USPS First Class Mail" at bounding box center [354, 181] width 0 height 5
click at [390, 212] on button "Apply Filter" at bounding box center [401, 211] width 98 height 13
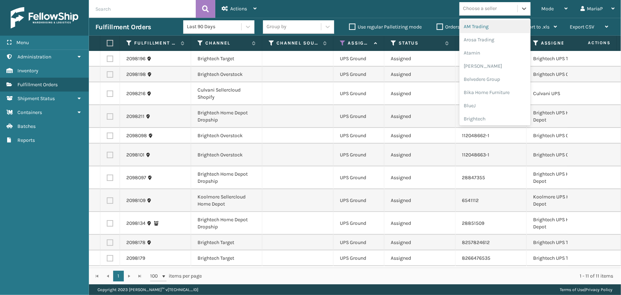
click at [471, 15] on div "Choose a seller" at bounding box center [494, 9] width 71 height 14
click at [481, 121] on div "Brightech" at bounding box center [494, 118] width 71 height 13
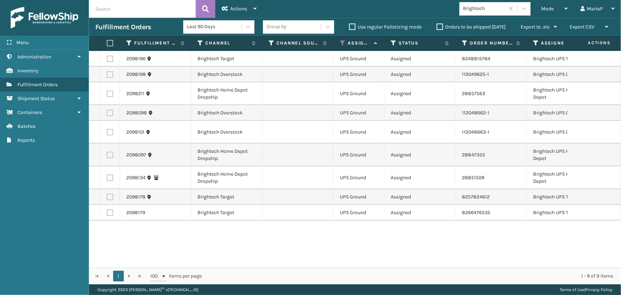
click at [111, 43] on label at bounding box center [109, 43] width 4 height 6
click at [107, 43] on input "checkbox" at bounding box center [107, 43] width 0 height 5
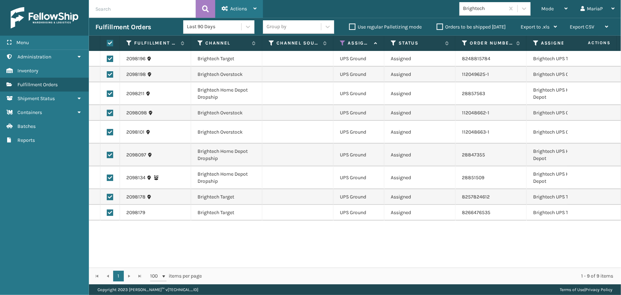
click at [233, 9] on span "Actions" at bounding box center [238, 9] width 17 height 6
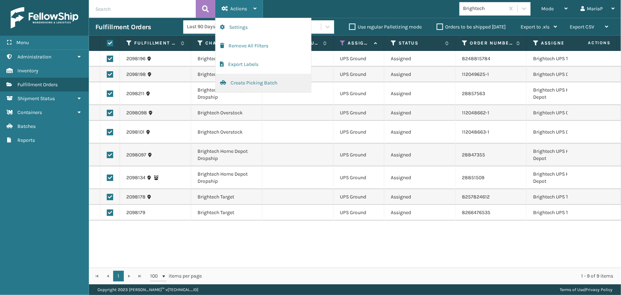
click at [249, 83] on button "Create Picking Batch" at bounding box center [263, 83] width 95 height 18
